Goal: Navigation & Orientation: Find specific page/section

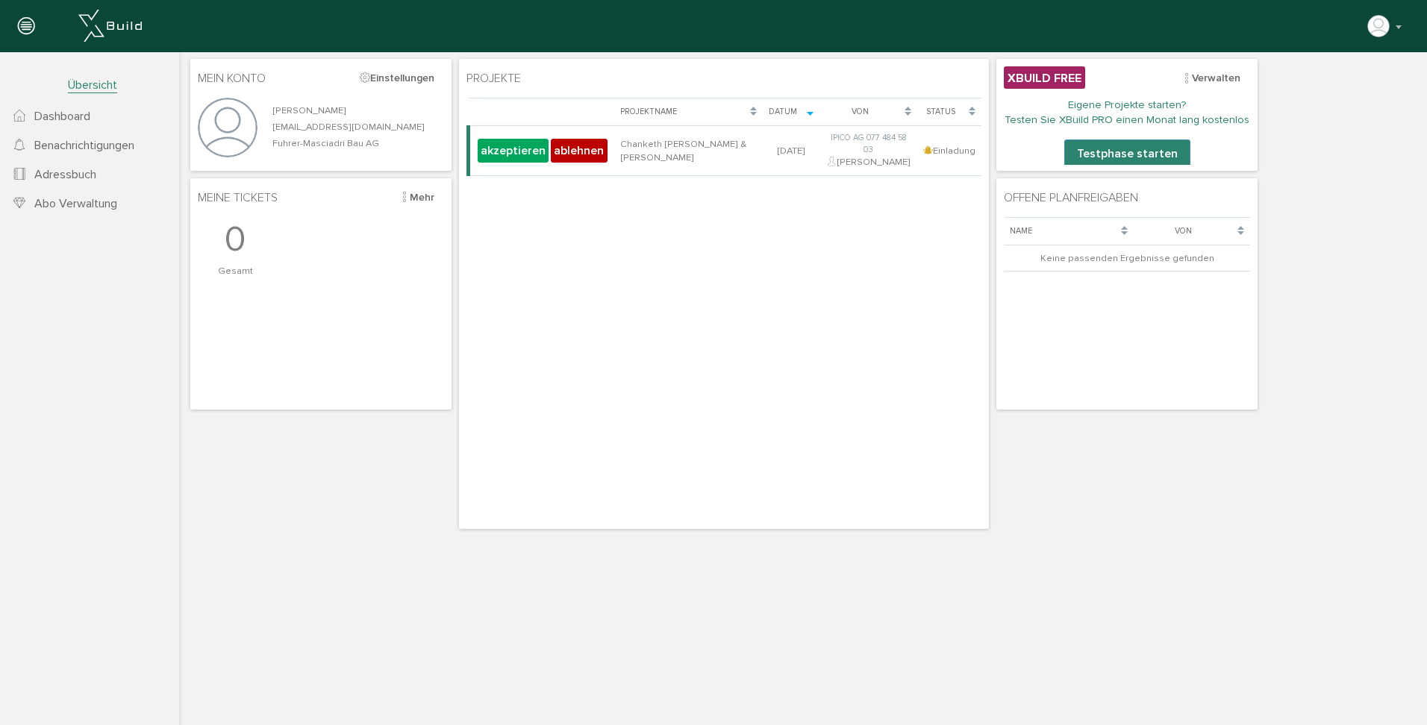
scroll to position [1, 0]
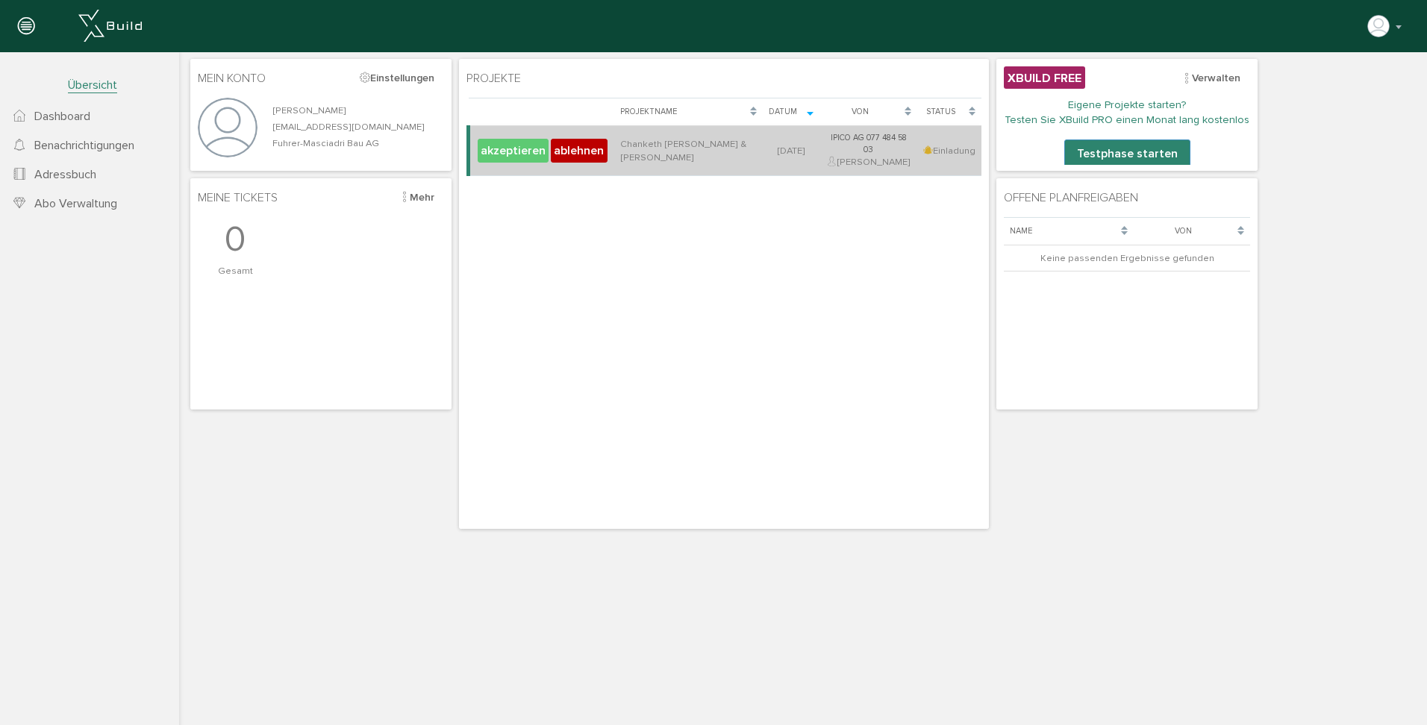
click at [516, 160] on button "akzeptieren" at bounding box center [513, 151] width 71 height 24
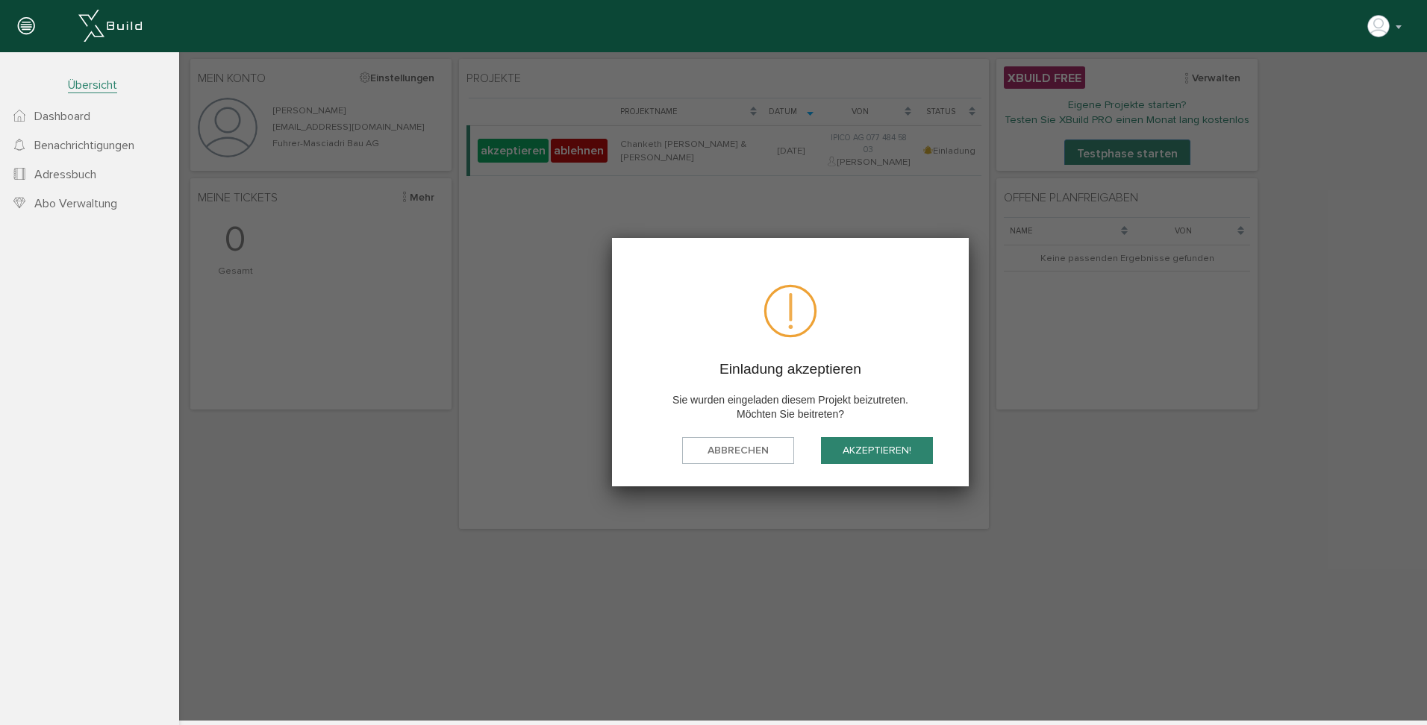
click at [883, 451] on button "akzeptieren!" at bounding box center [877, 451] width 112 height 28
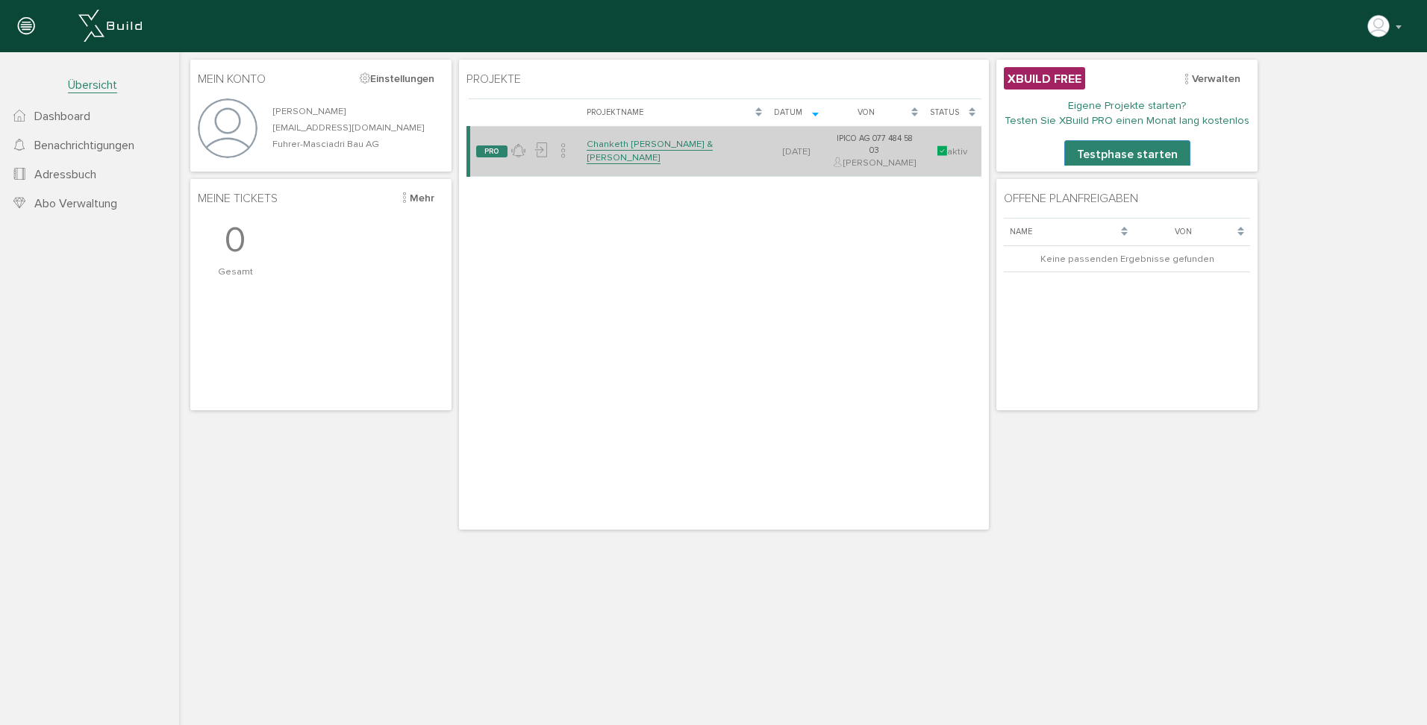
click at [617, 153] on link "Chanketh [PERSON_NAME] & [PERSON_NAME]" at bounding box center [650, 151] width 126 height 26
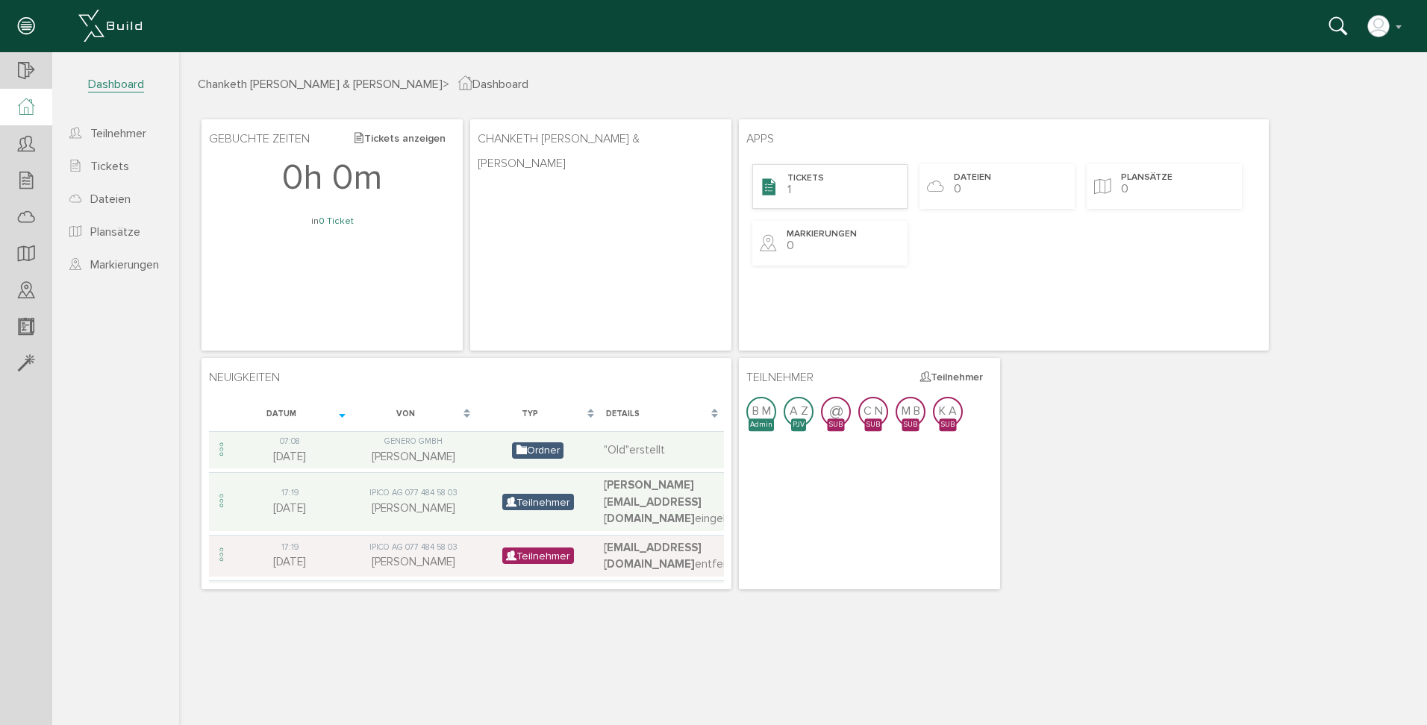
click at [800, 180] on span "Tickets" at bounding box center [805, 178] width 37 height 13
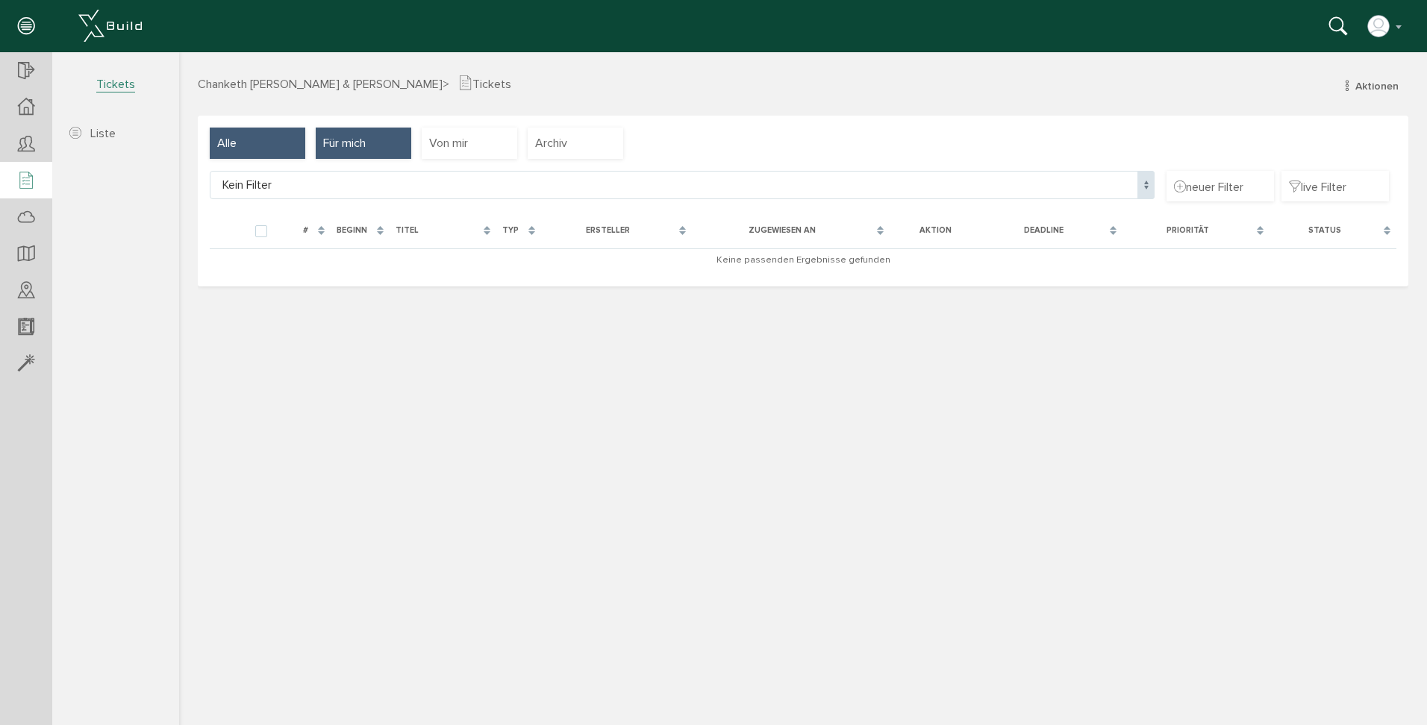
click at [252, 146] on div "Alle" at bounding box center [258, 143] width 96 height 31
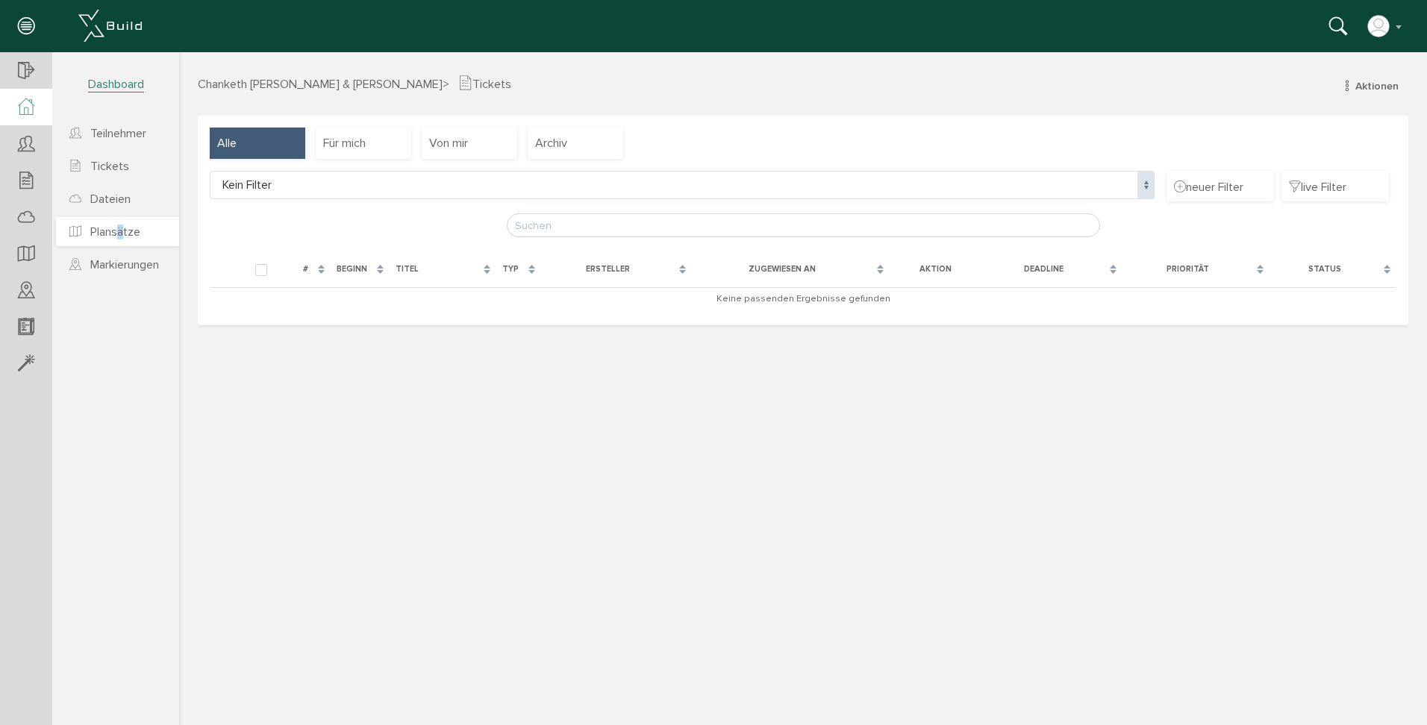
click at [122, 233] on span "Plansätze" at bounding box center [115, 232] width 50 height 15
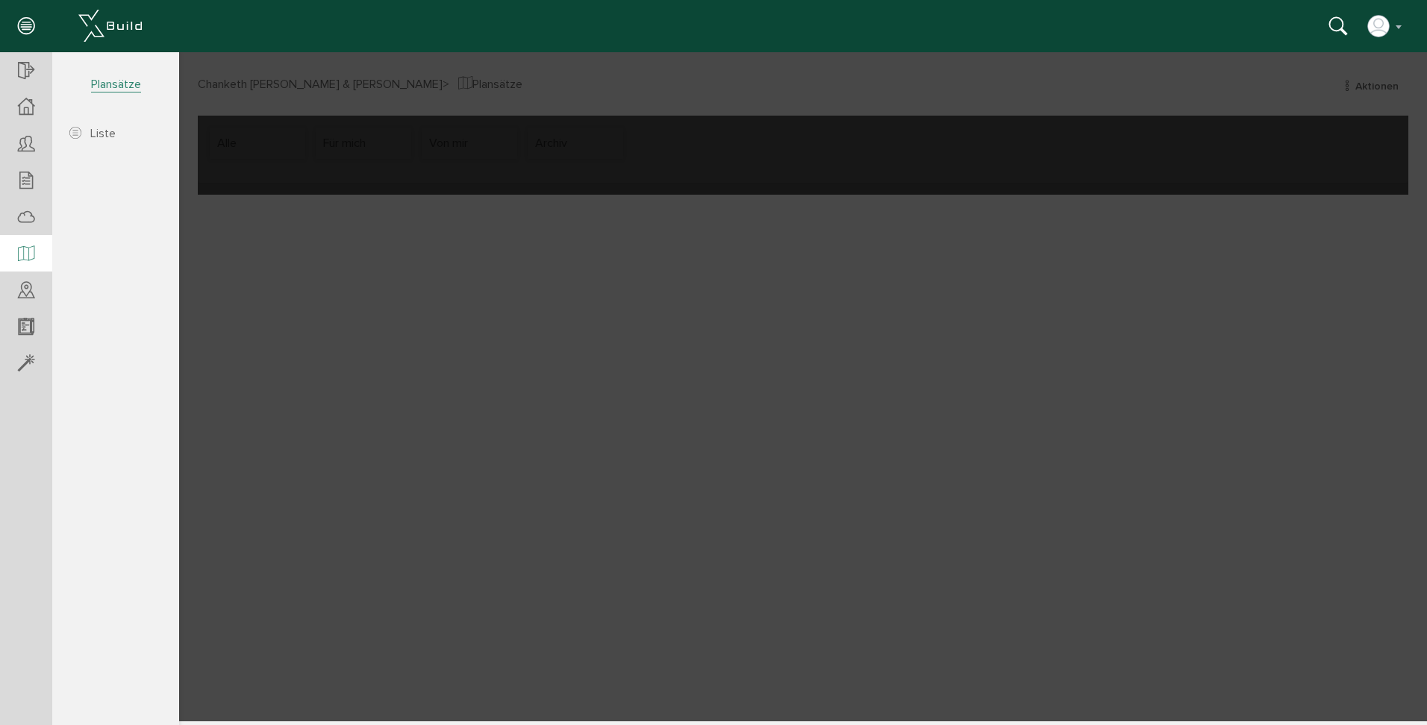
scroll to position [1, 0]
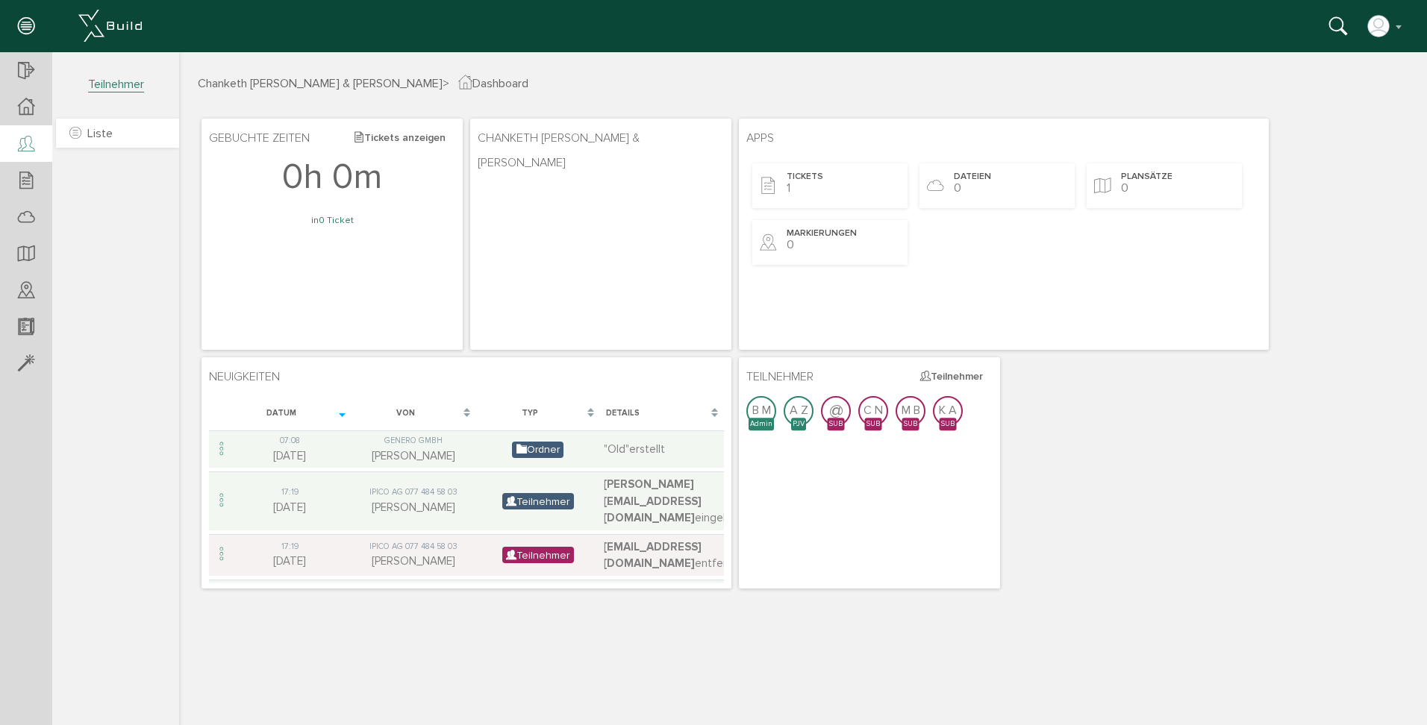
click at [93, 132] on span "Liste" at bounding box center [99, 133] width 25 height 15
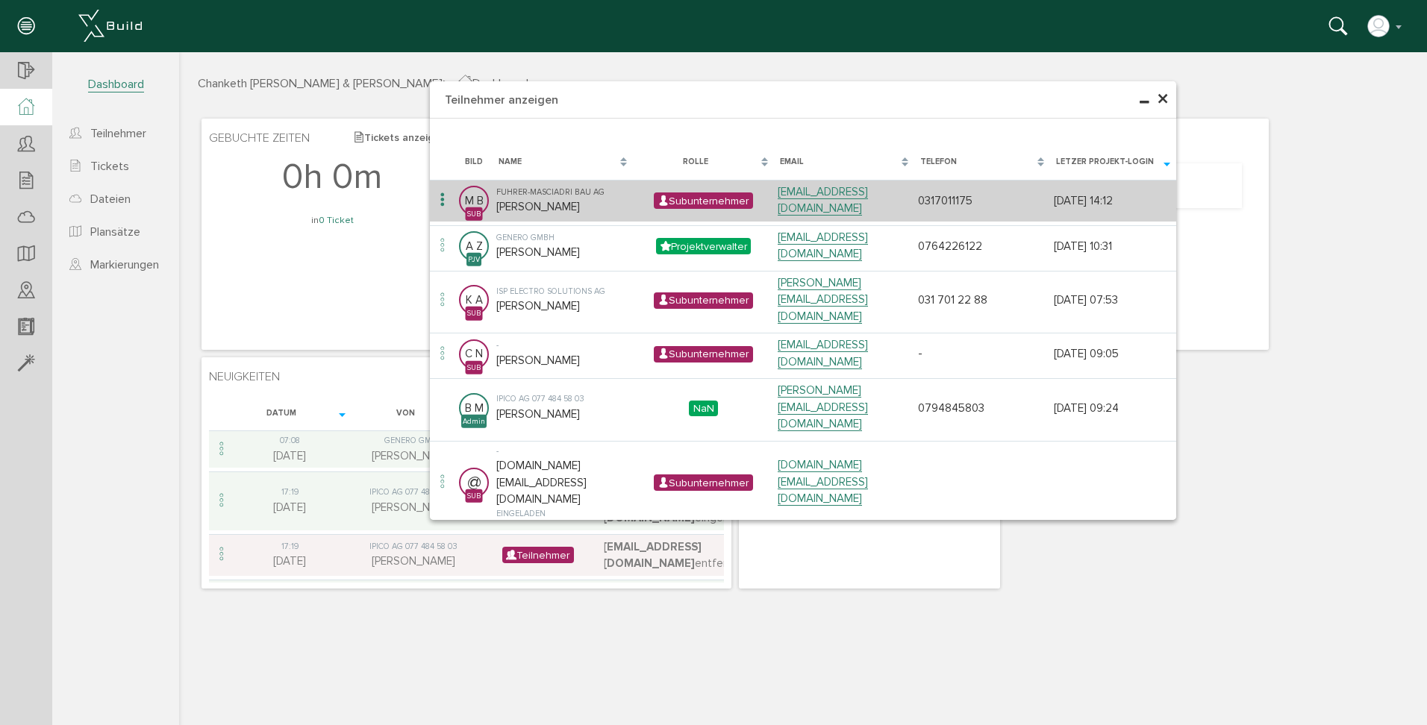
click at [622, 201] on td "Fuhrer-Masciadri Bau AG [PERSON_NAME]" at bounding box center [563, 201] width 140 height 42
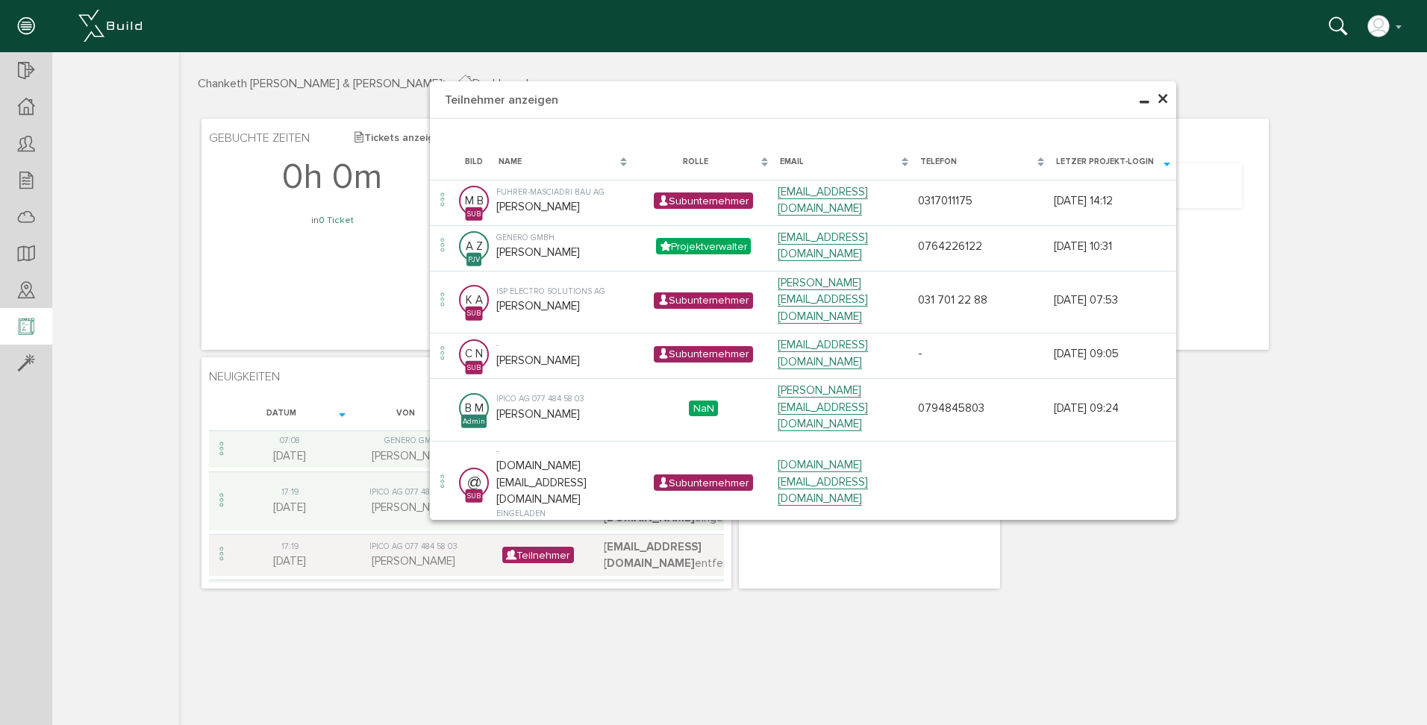
click at [147, 204] on section "Chanketh [PERSON_NAME] & [PERSON_NAME] Übersicht Teilnehmer Teilnehmer öffnen T…" at bounding box center [89, 373] width 179 height 643
click at [1161, 97] on span "×" at bounding box center [1163, 99] width 12 height 29
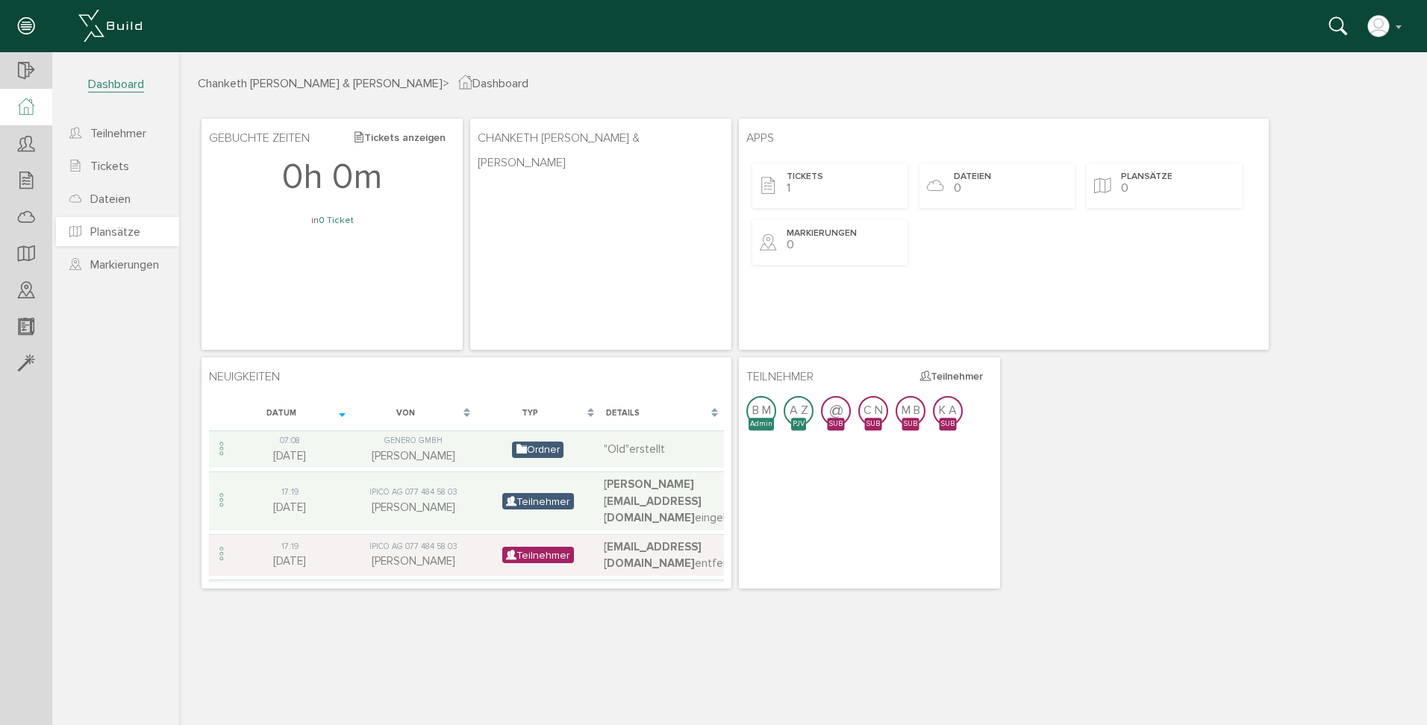
click at [110, 233] on span "Plansätze" at bounding box center [115, 232] width 50 height 15
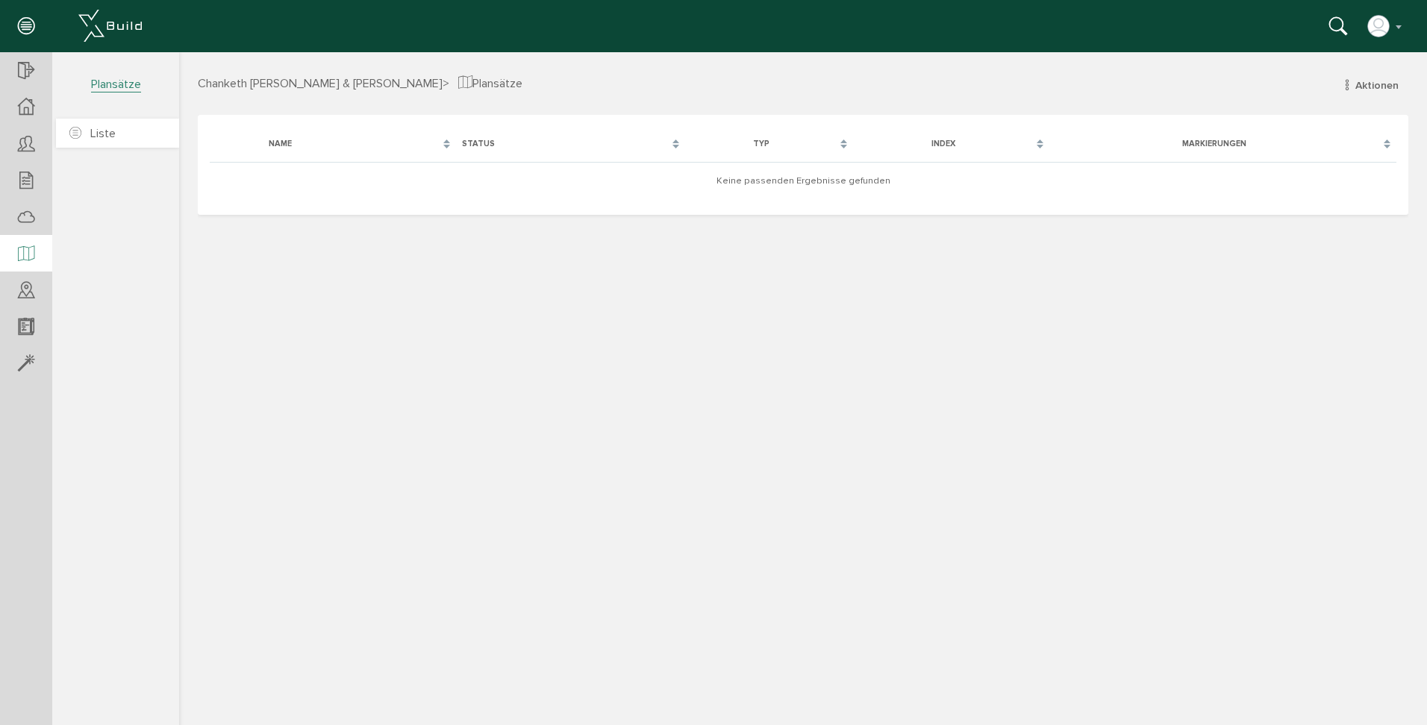
click at [105, 129] on span "Liste" at bounding box center [102, 133] width 25 height 15
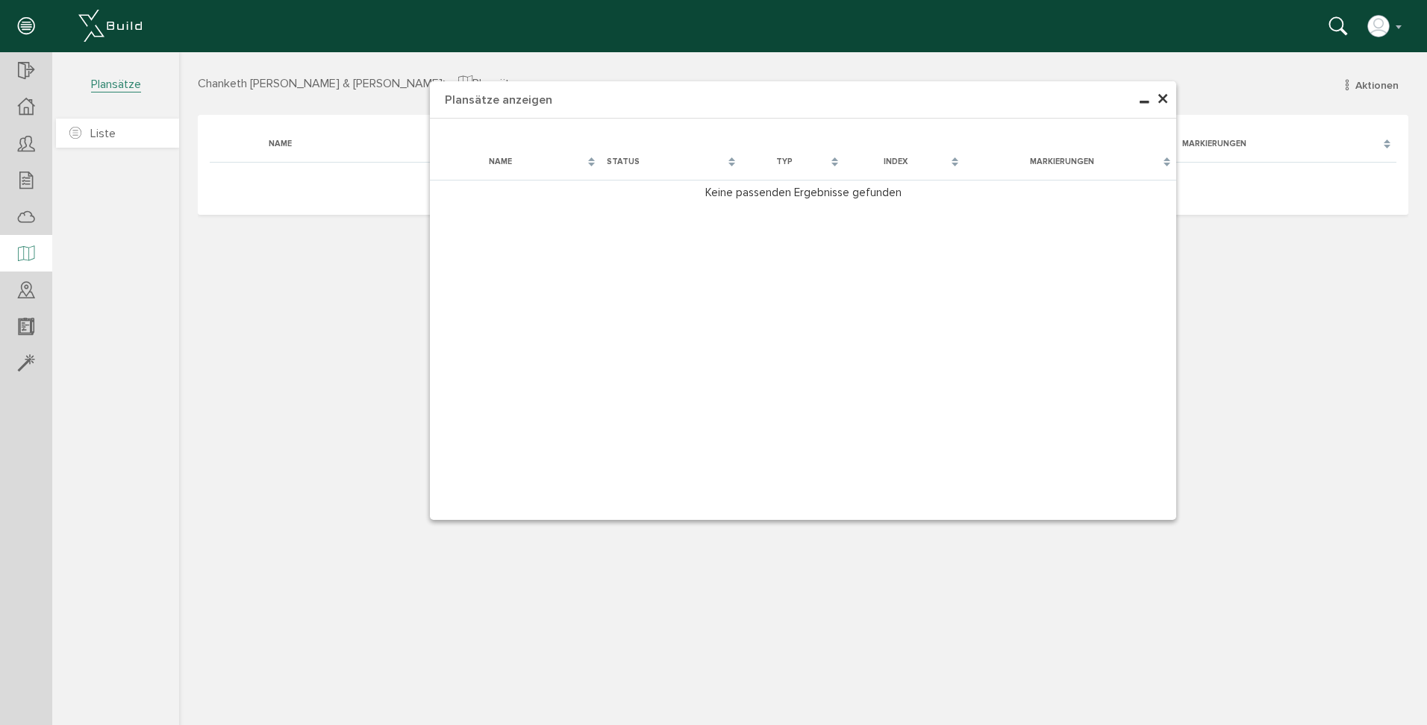
click at [104, 130] on span "Liste" at bounding box center [102, 133] width 25 height 15
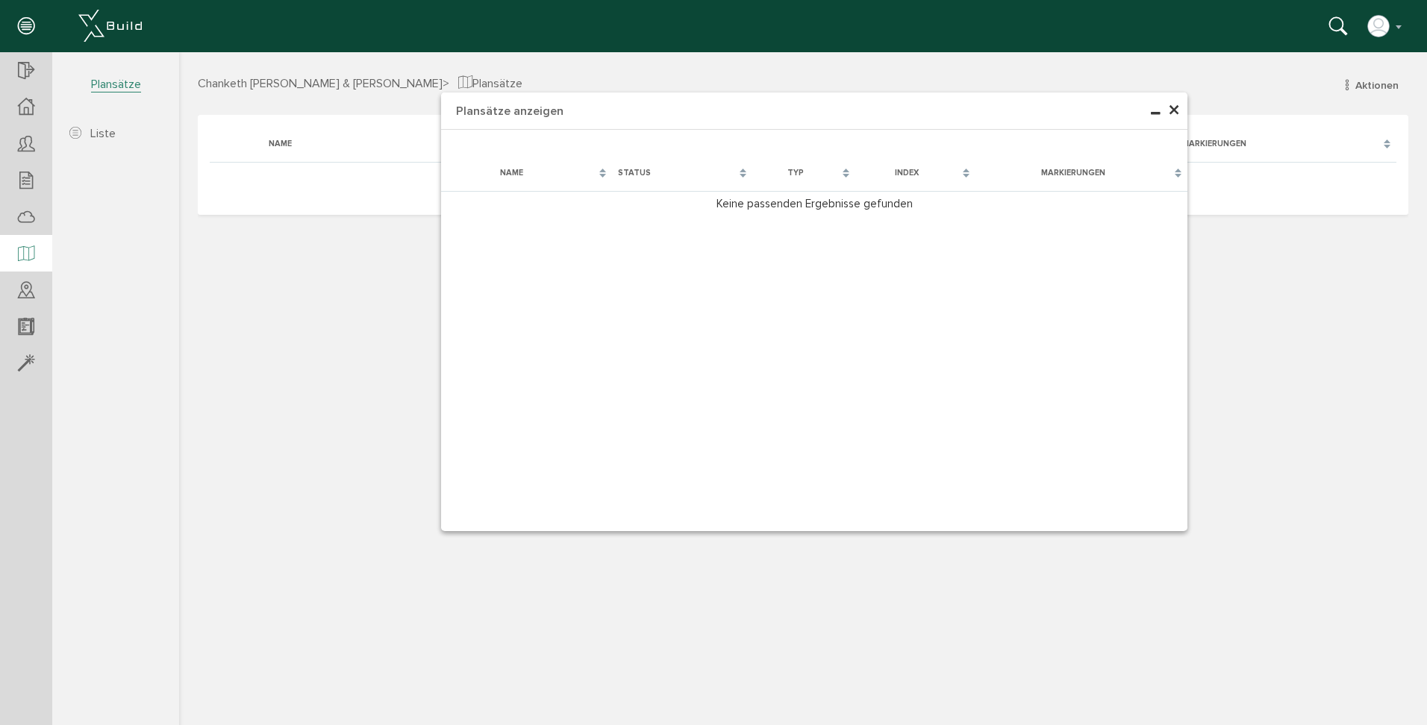
click at [1173, 113] on span "×" at bounding box center [1174, 110] width 12 height 29
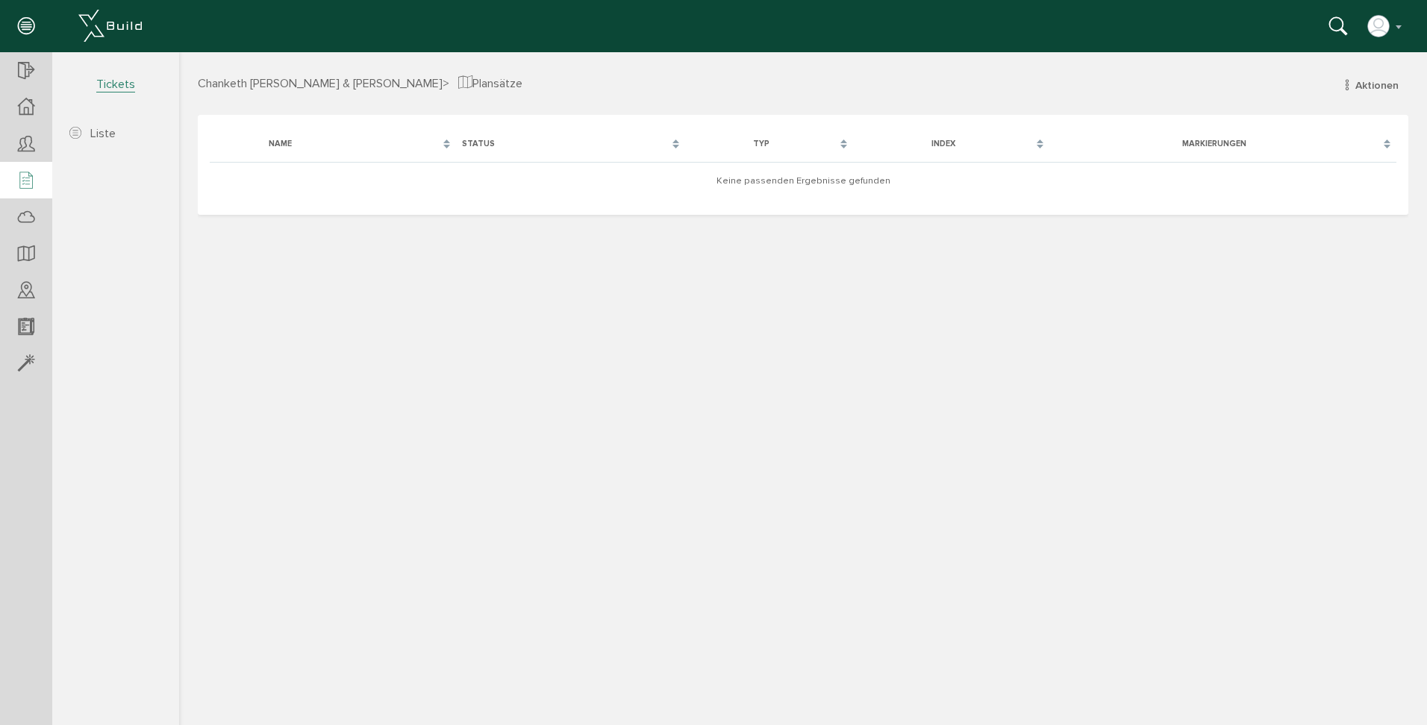
click at [27, 184] on icon at bounding box center [26, 181] width 16 height 21
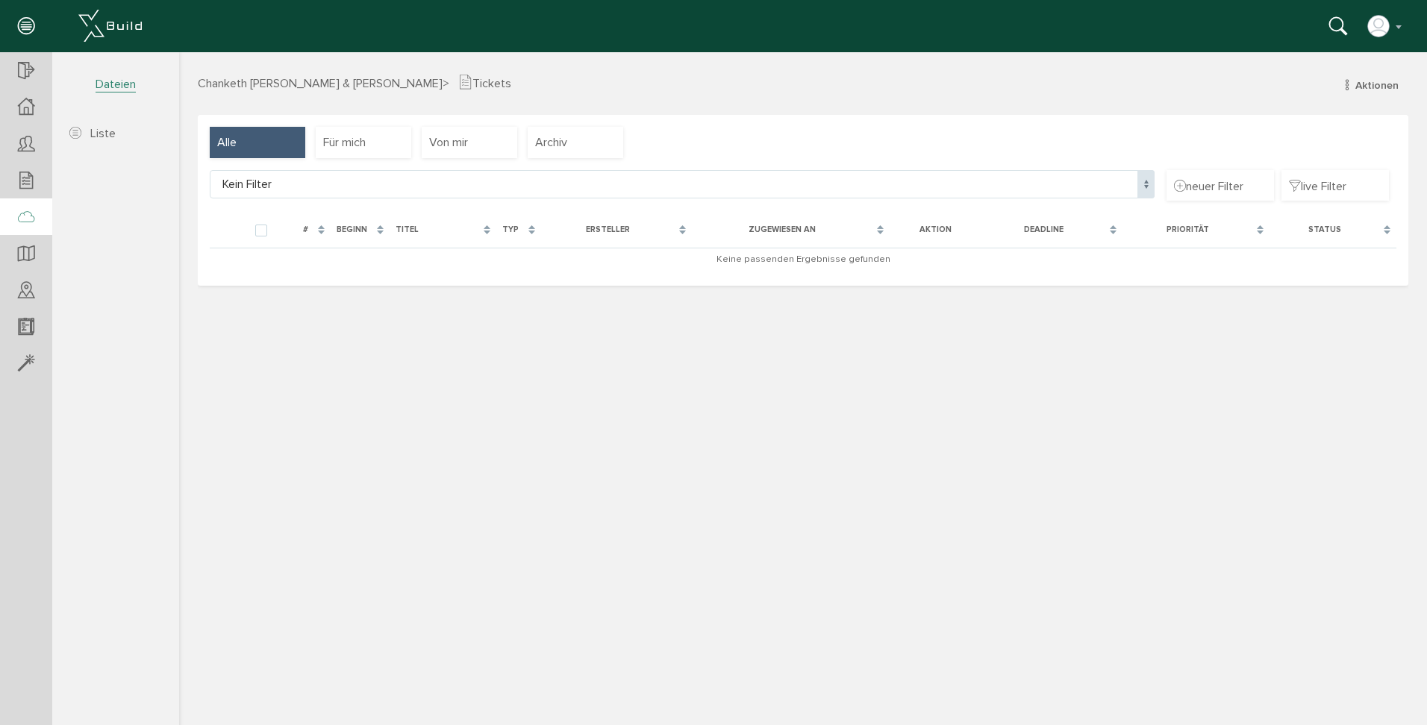
click at [29, 219] on icon at bounding box center [26, 217] width 16 height 21
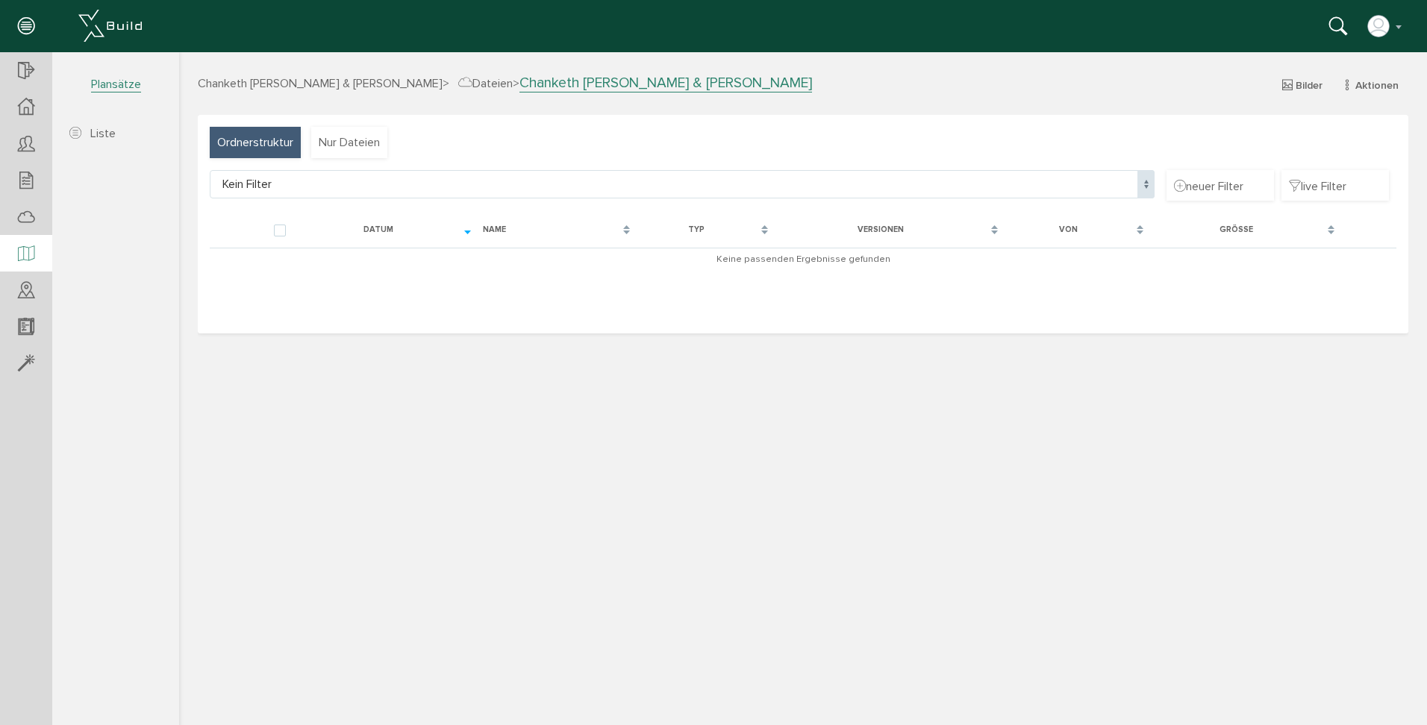
click at [34, 252] on div at bounding box center [26, 254] width 52 height 38
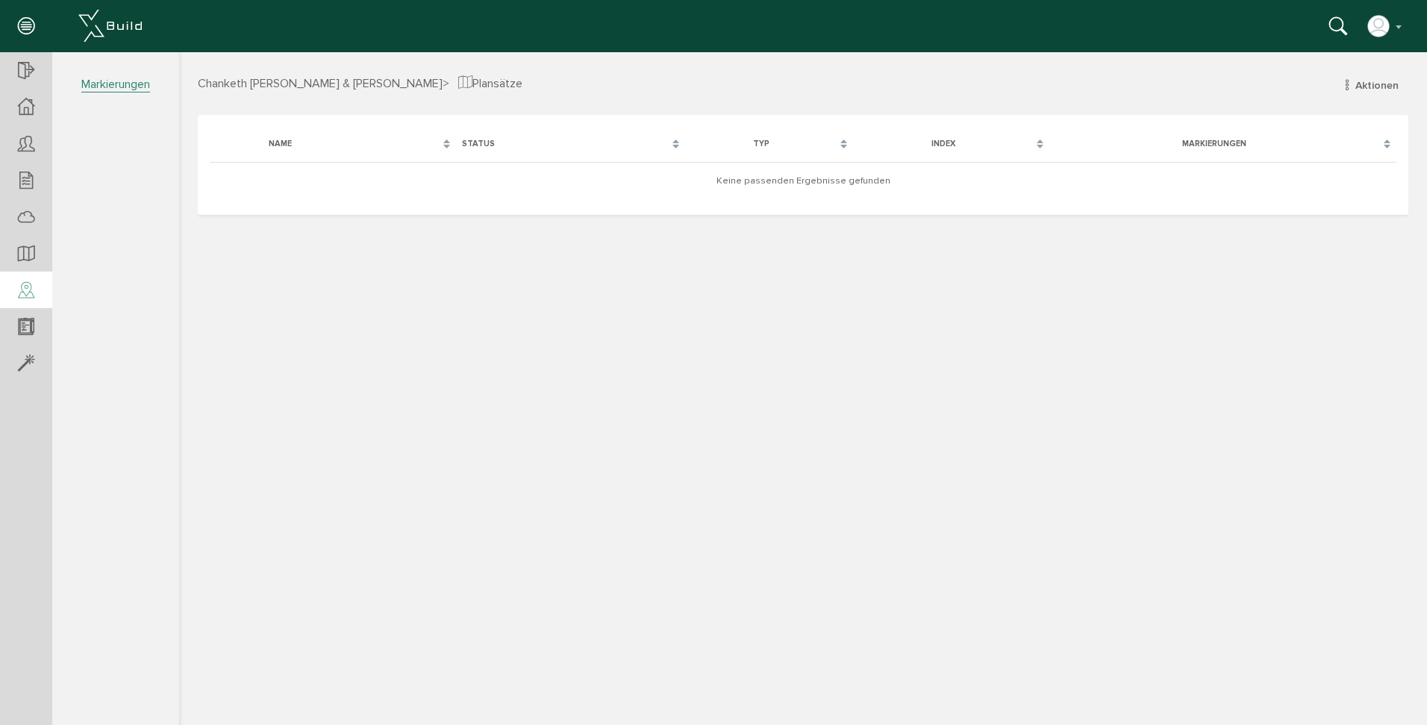
click at [34, 290] on icon at bounding box center [26, 291] width 16 height 21
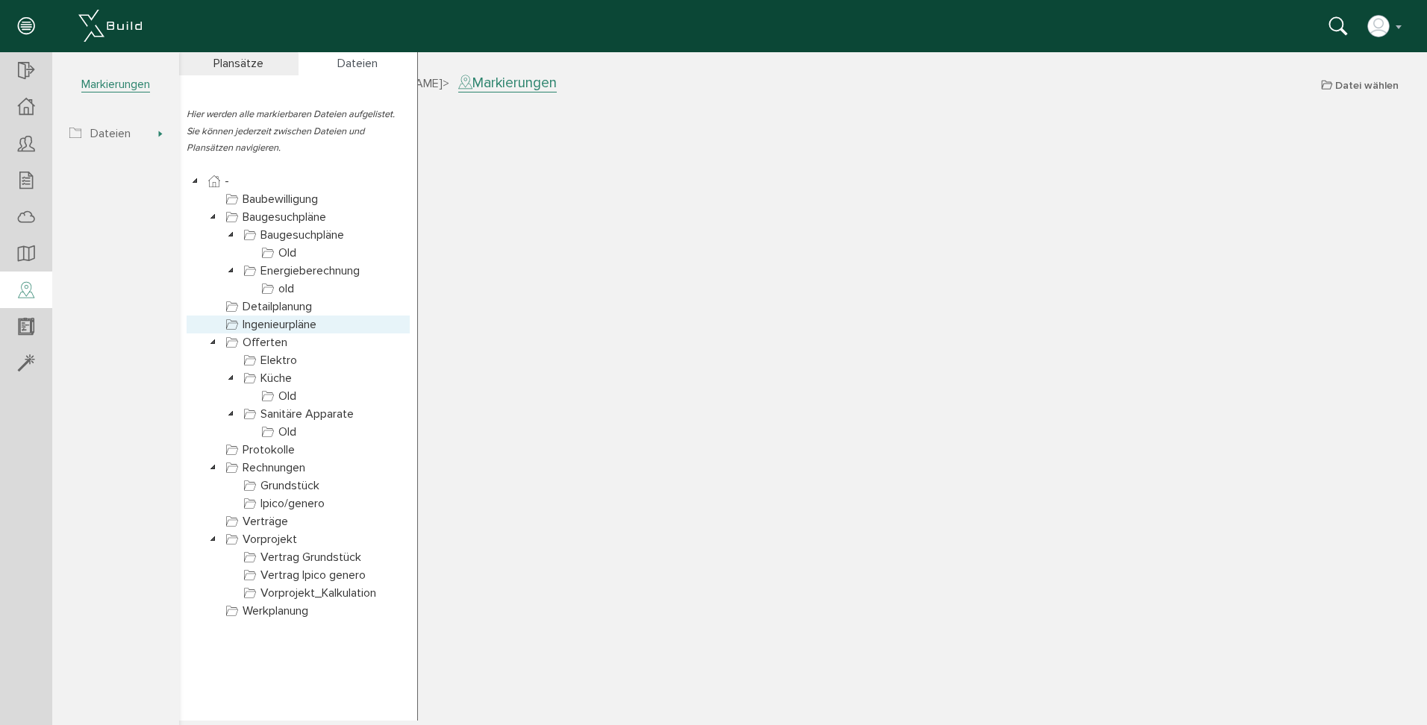
click at [284, 323] on link "Ingenieurpläne" at bounding box center [270, 325] width 97 height 18
click at [266, 328] on link "Ingenieurpläne" at bounding box center [270, 325] width 97 height 18
click at [266, 326] on link "Ingenieurpläne" at bounding box center [270, 325] width 97 height 18
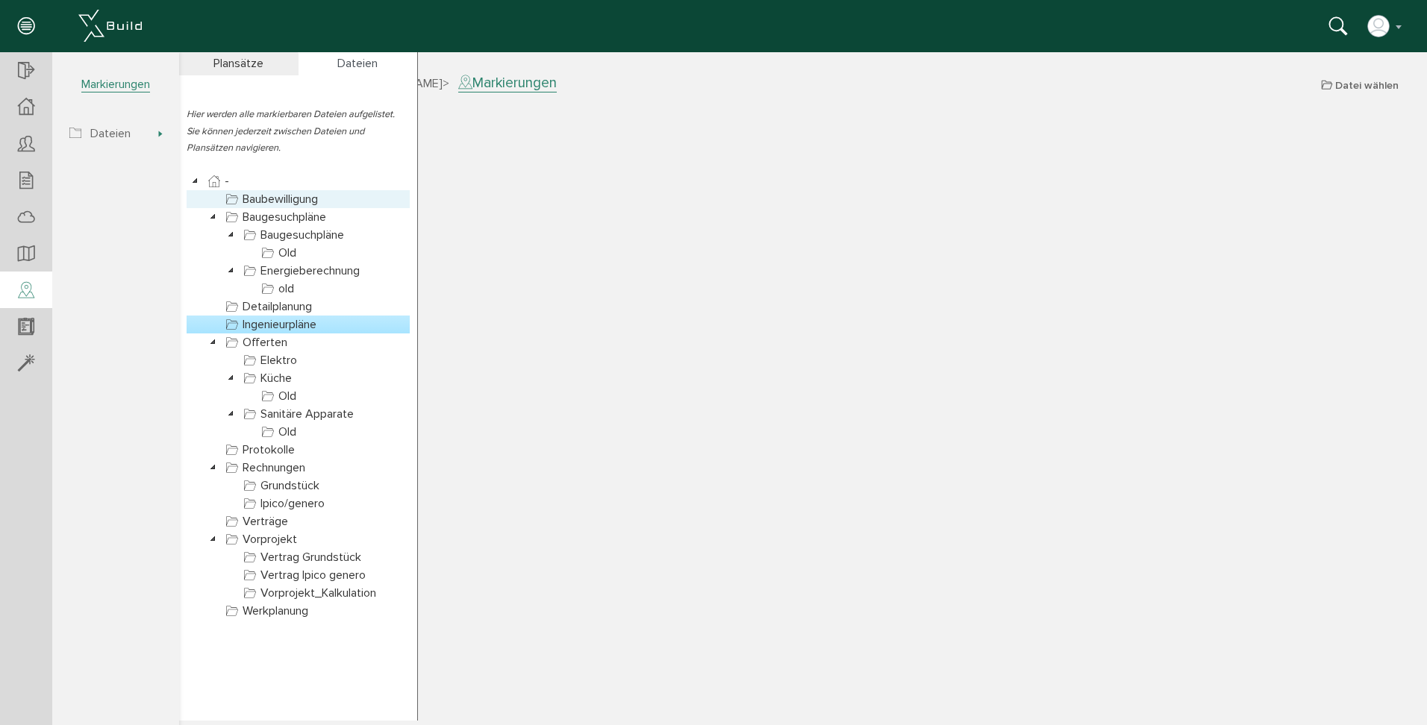
click at [260, 202] on link "Baubewilligung" at bounding box center [271, 199] width 99 height 18
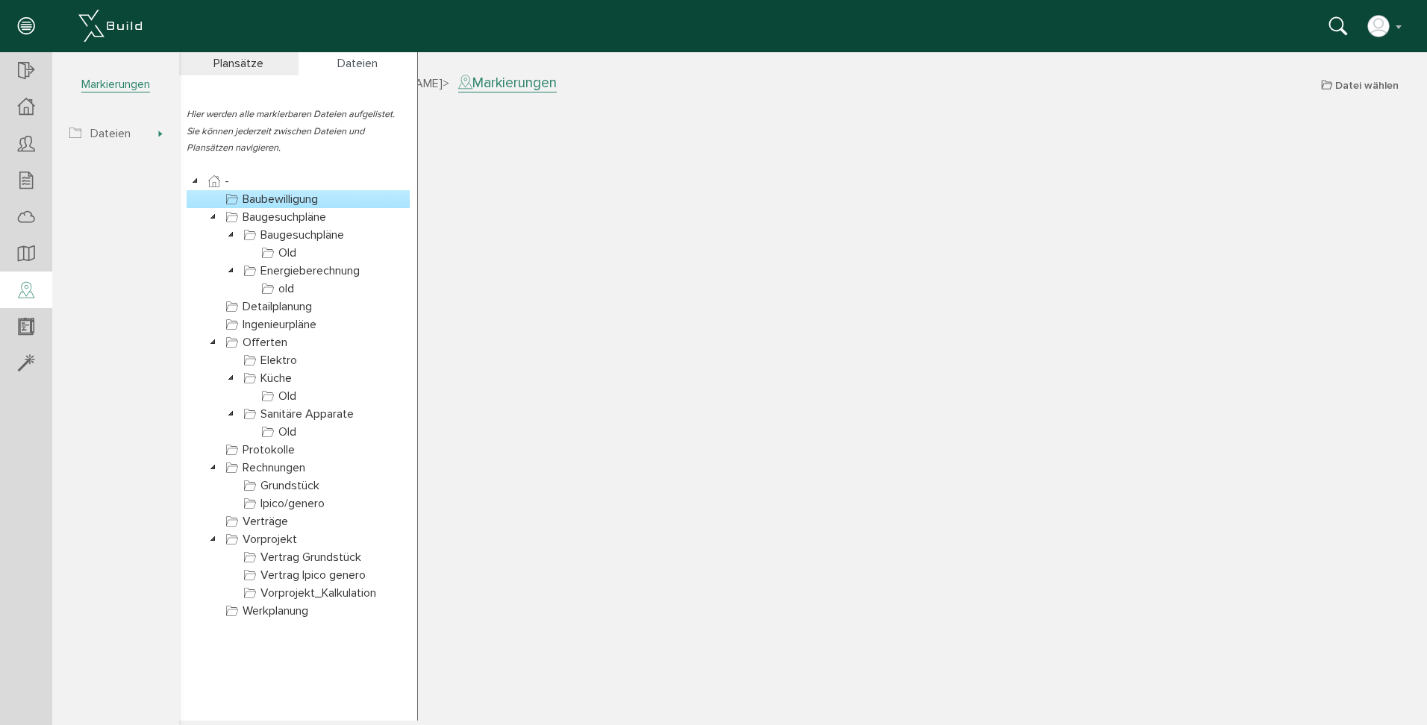
click at [252, 201] on link "Baubewilligung" at bounding box center [271, 199] width 99 height 18
click at [356, 63] on div "Dateien" at bounding box center [357, 63] width 119 height 24
click at [197, 181] on icon at bounding box center [196, 181] width 18 height 18
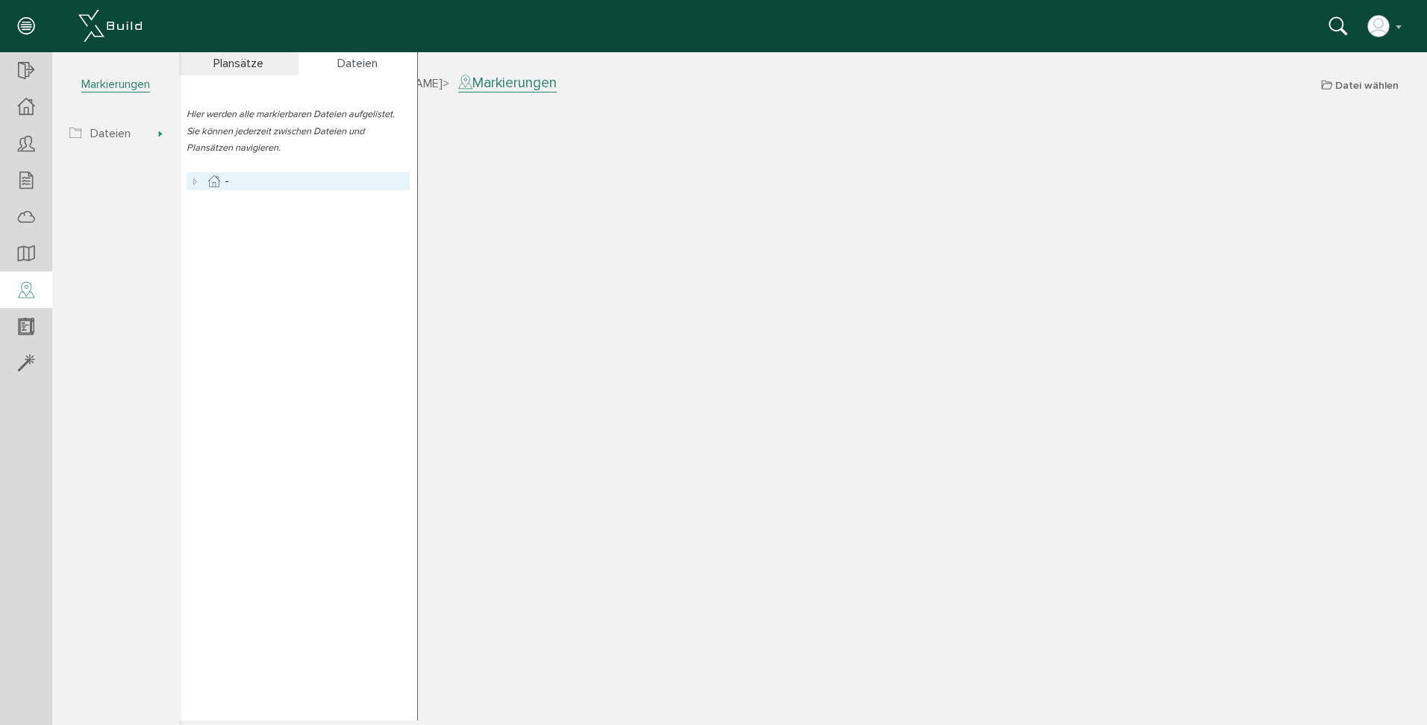
click at [191, 180] on icon at bounding box center [196, 181] width 18 height 18
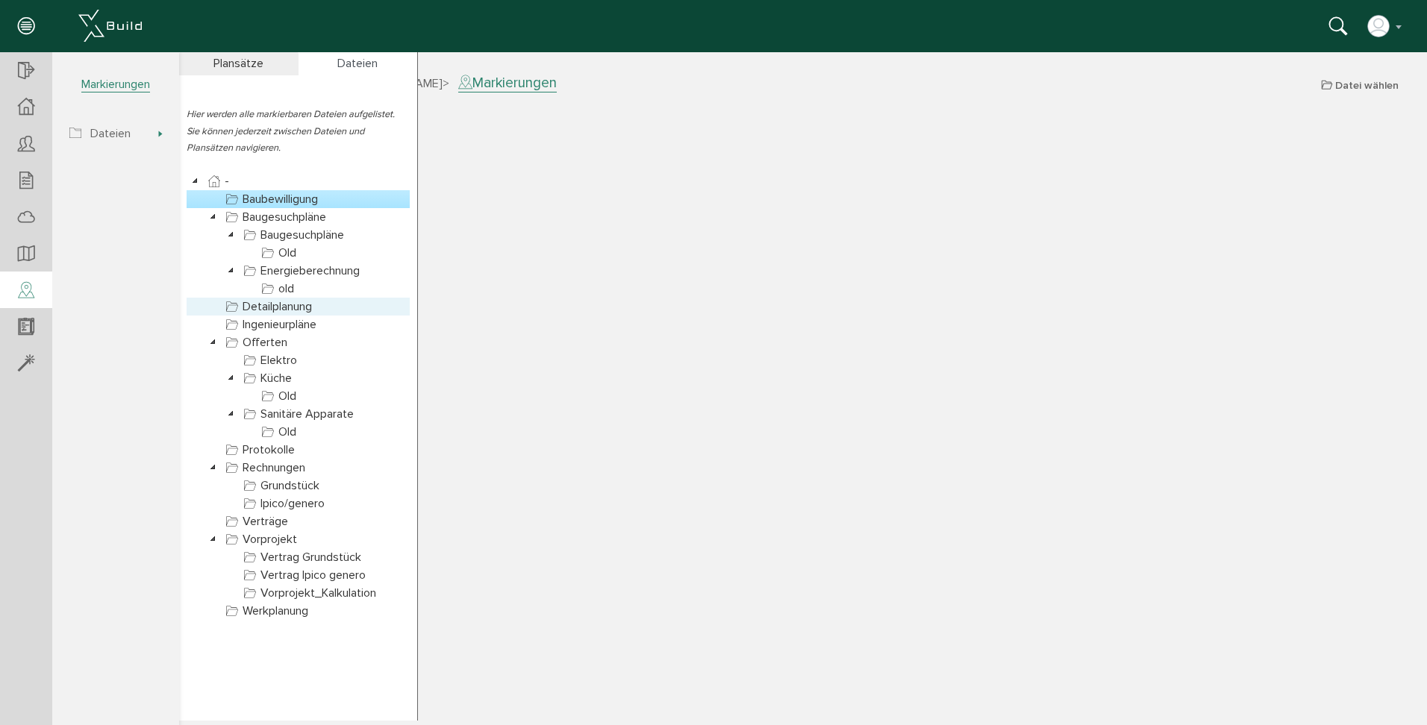
click at [290, 304] on link "Detailplanung" at bounding box center [268, 307] width 93 height 18
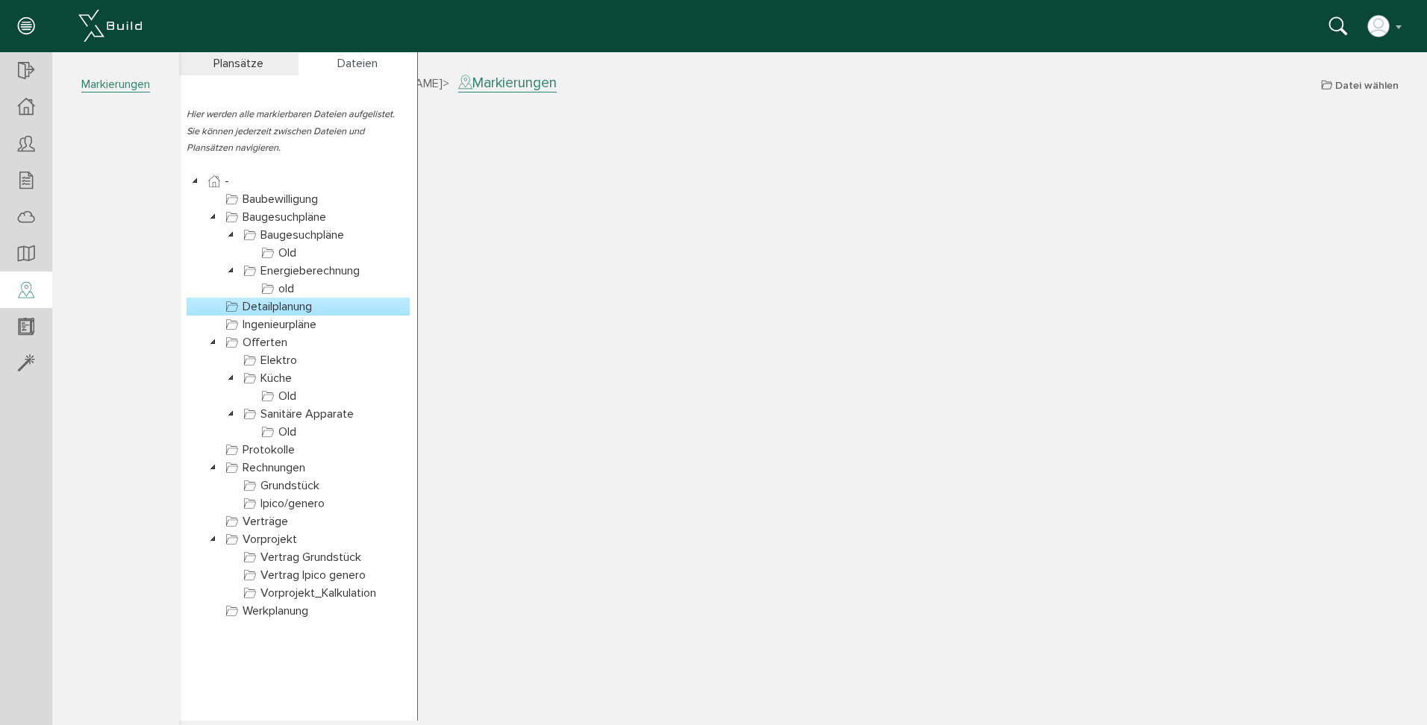
click at [33, 287] on icon at bounding box center [26, 291] width 16 height 21
click at [296, 611] on link "Werkplanung" at bounding box center [266, 611] width 89 height 18
click at [297, 612] on link "Werkplanung" at bounding box center [266, 611] width 89 height 18
